Goal: Book appointment/travel/reservation

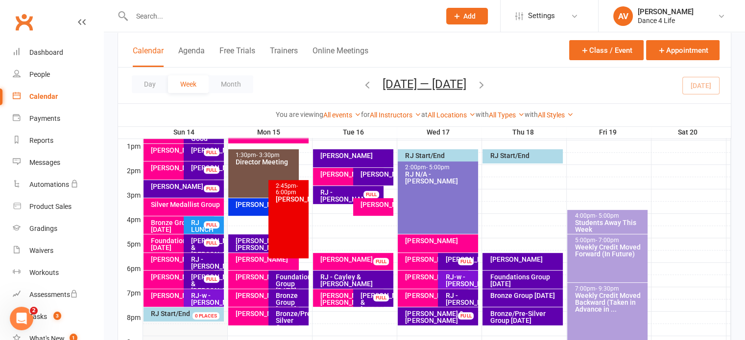
scroll to position [392, 0]
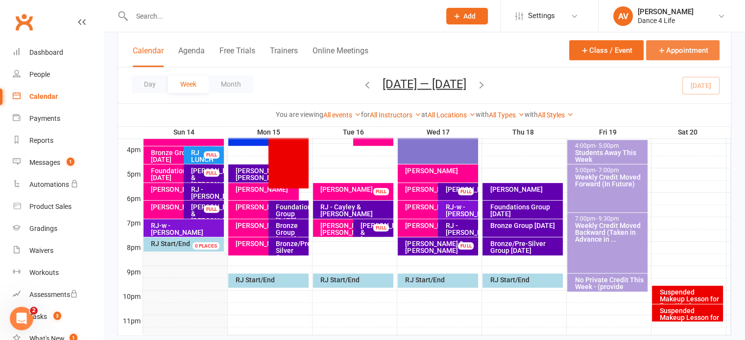
click at [698, 51] on button "Appointment" at bounding box center [682, 50] width 73 height 20
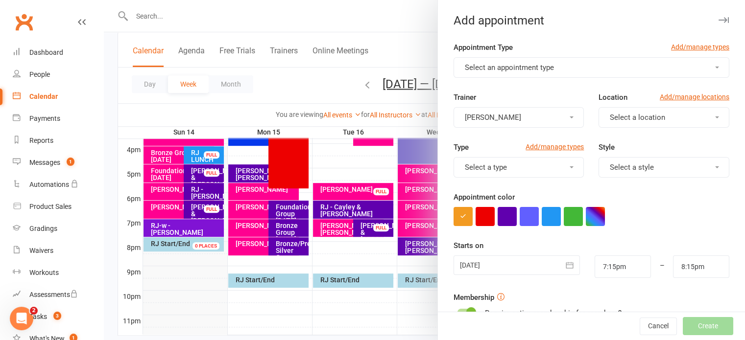
click at [553, 66] on button "Select an appointment type" at bounding box center [592, 67] width 276 height 21
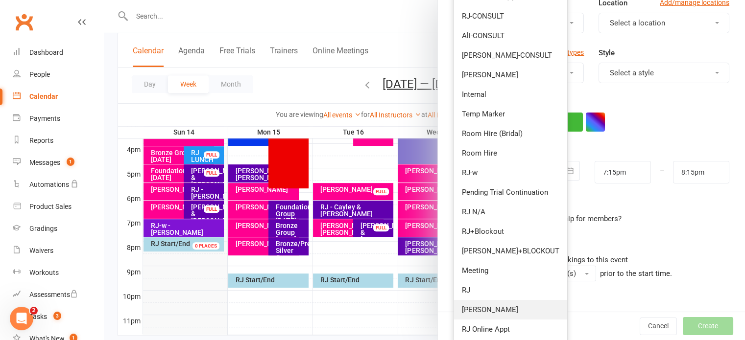
scroll to position [147, 0]
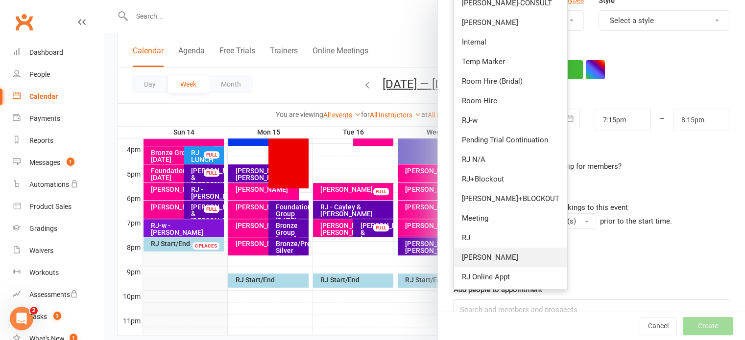
click at [494, 258] on link "Ali" at bounding box center [510, 258] width 113 height 20
type input "8:00pm"
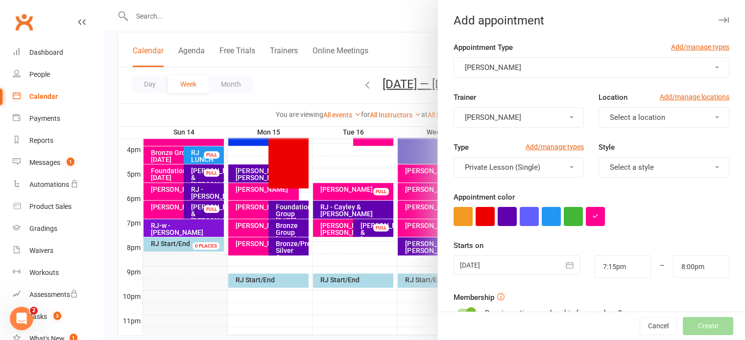
click at [629, 124] on button "Select a location" at bounding box center [664, 117] width 131 height 21
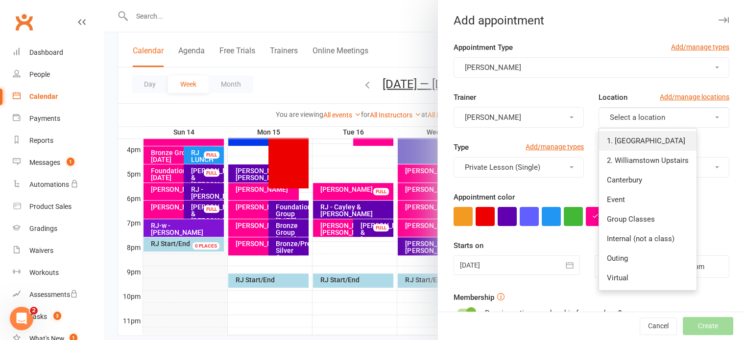
click at [631, 137] on span "1. [GEOGRAPHIC_DATA]" at bounding box center [646, 141] width 78 height 9
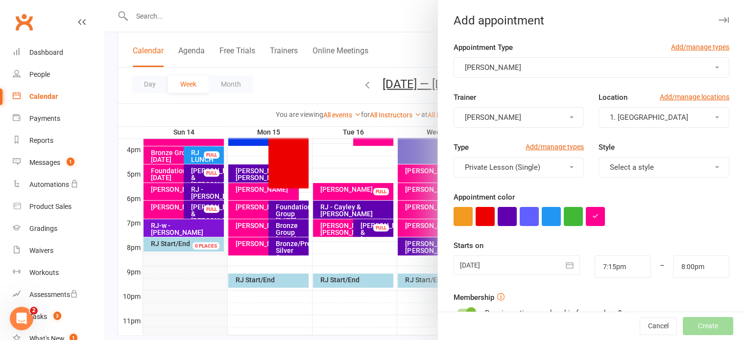
click at [488, 268] on div at bounding box center [517, 266] width 126 height 20
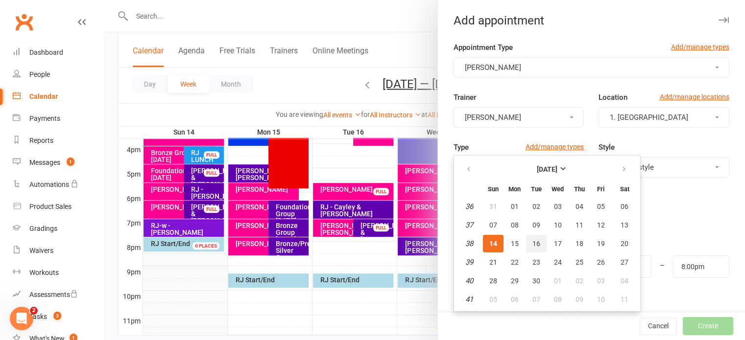
click at [526, 243] on button "16" at bounding box center [536, 244] width 21 height 18
type input "16 Sep 2025"
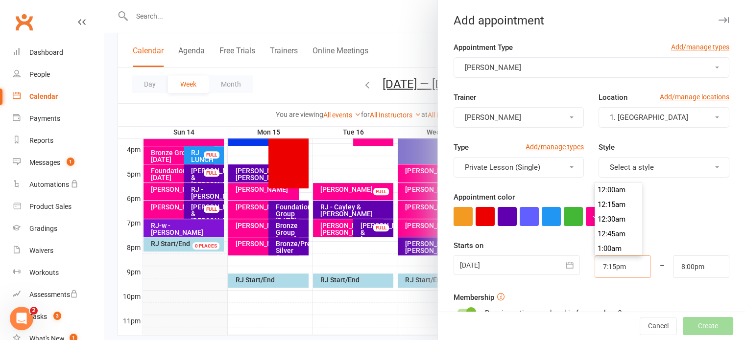
click at [619, 268] on input "7:15pm" at bounding box center [623, 267] width 56 height 23
type input "6:30pm"
click at [607, 212] on li "6:30pm" at bounding box center [618, 209] width 47 height 15
click at [680, 264] on input "8:00pm" at bounding box center [701, 267] width 56 height 23
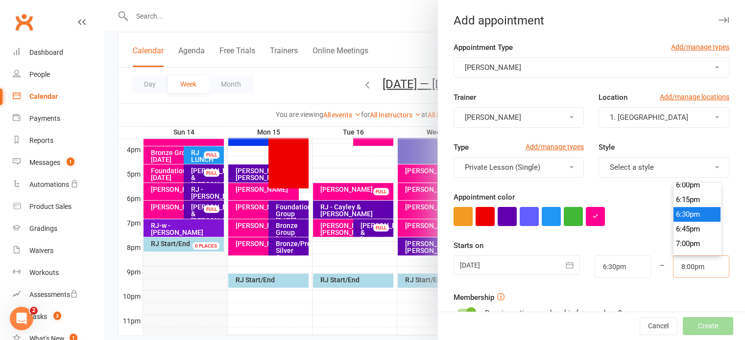
scroll to position [1112, 0]
type input "7:15pm"
click at [675, 213] on li "7:15pm" at bounding box center [697, 209] width 47 height 15
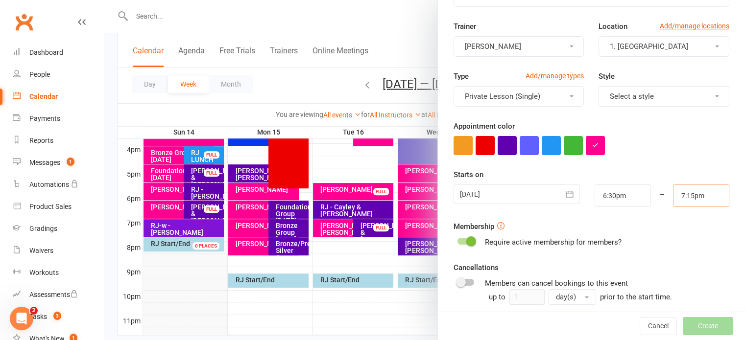
scroll to position [168, 0]
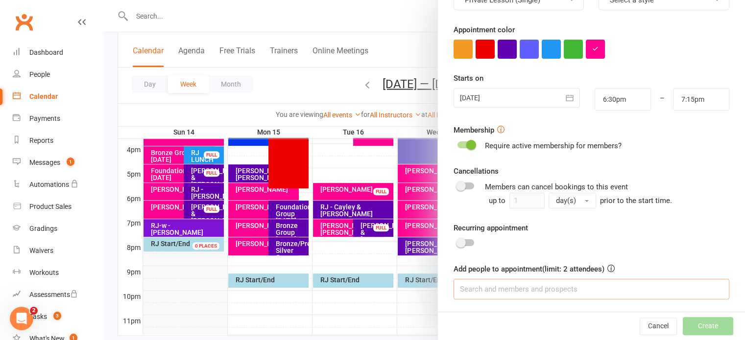
click at [539, 291] on input at bounding box center [592, 289] width 276 height 21
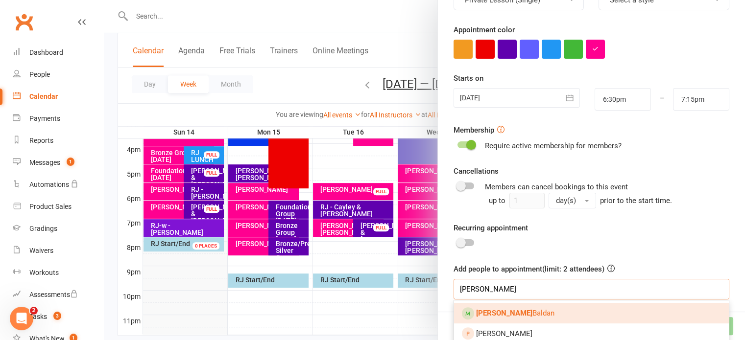
type input "sally"
click at [518, 314] on link "Sally Baldan" at bounding box center [591, 313] width 275 height 21
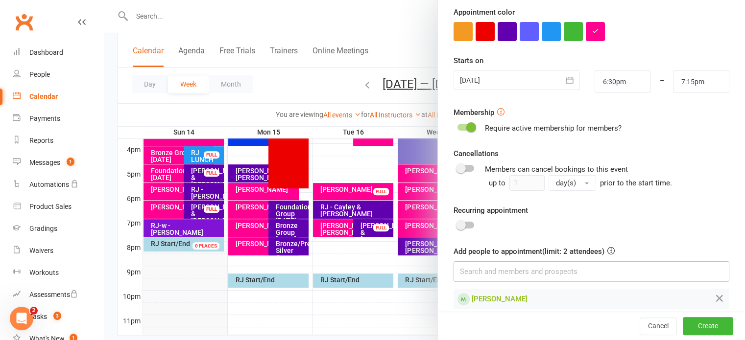
scroll to position [195, 0]
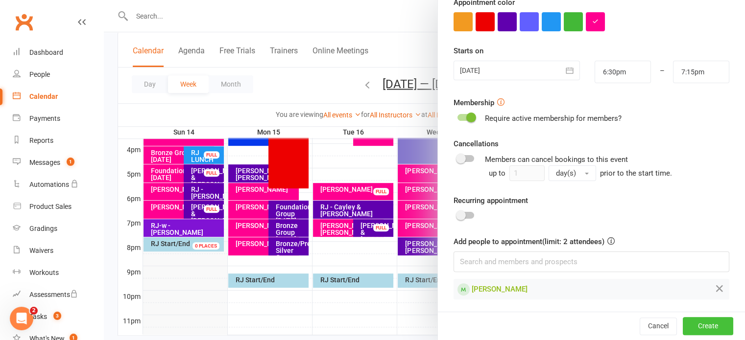
click at [714, 325] on button "Create" at bounding box center [708, 327] width 50 height 18
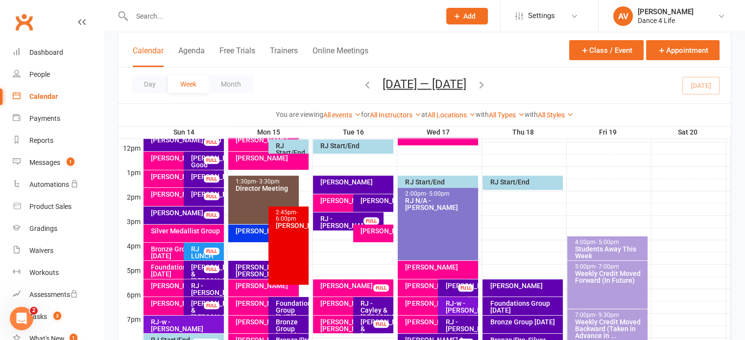
scroll to position [300, 0]
